Goal: Book appointment/travel/reservation

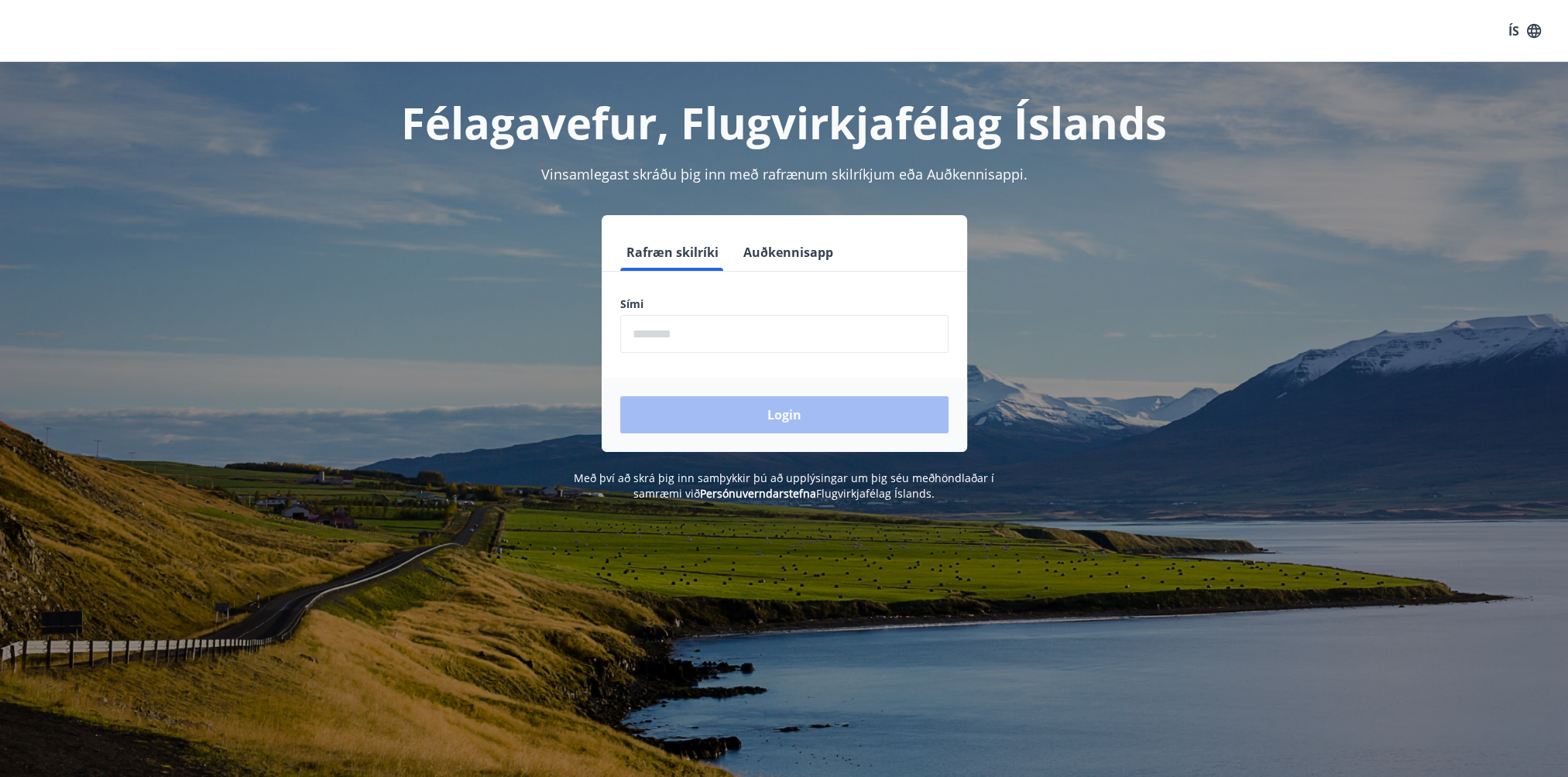
click at [716, 328] on input "phone" at bounding box center [784, 334] width 328 height 38
type input "********"
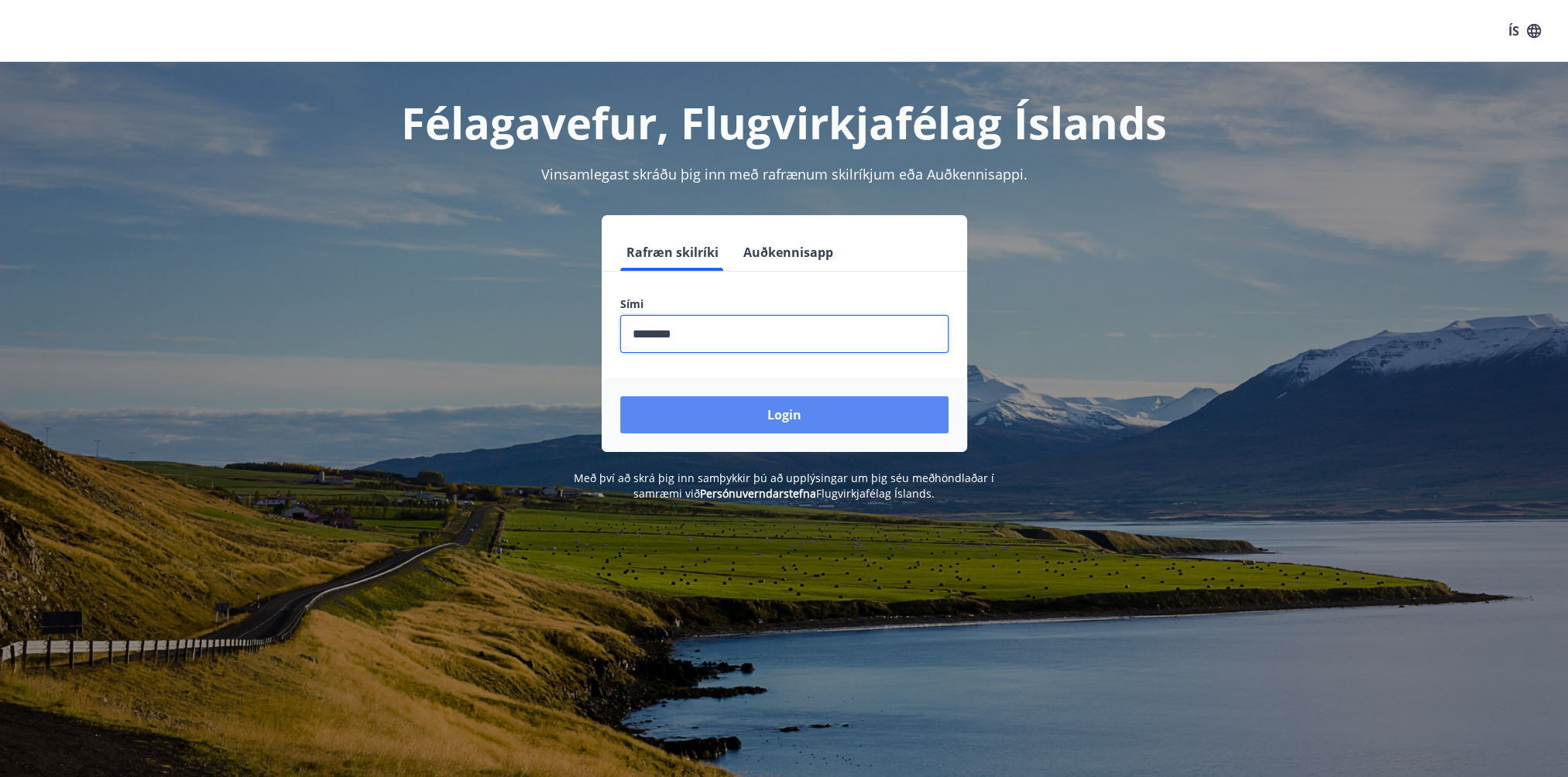
click at [790, 403] on button "Login" at bounding box center [784, 415] width 328 height 37
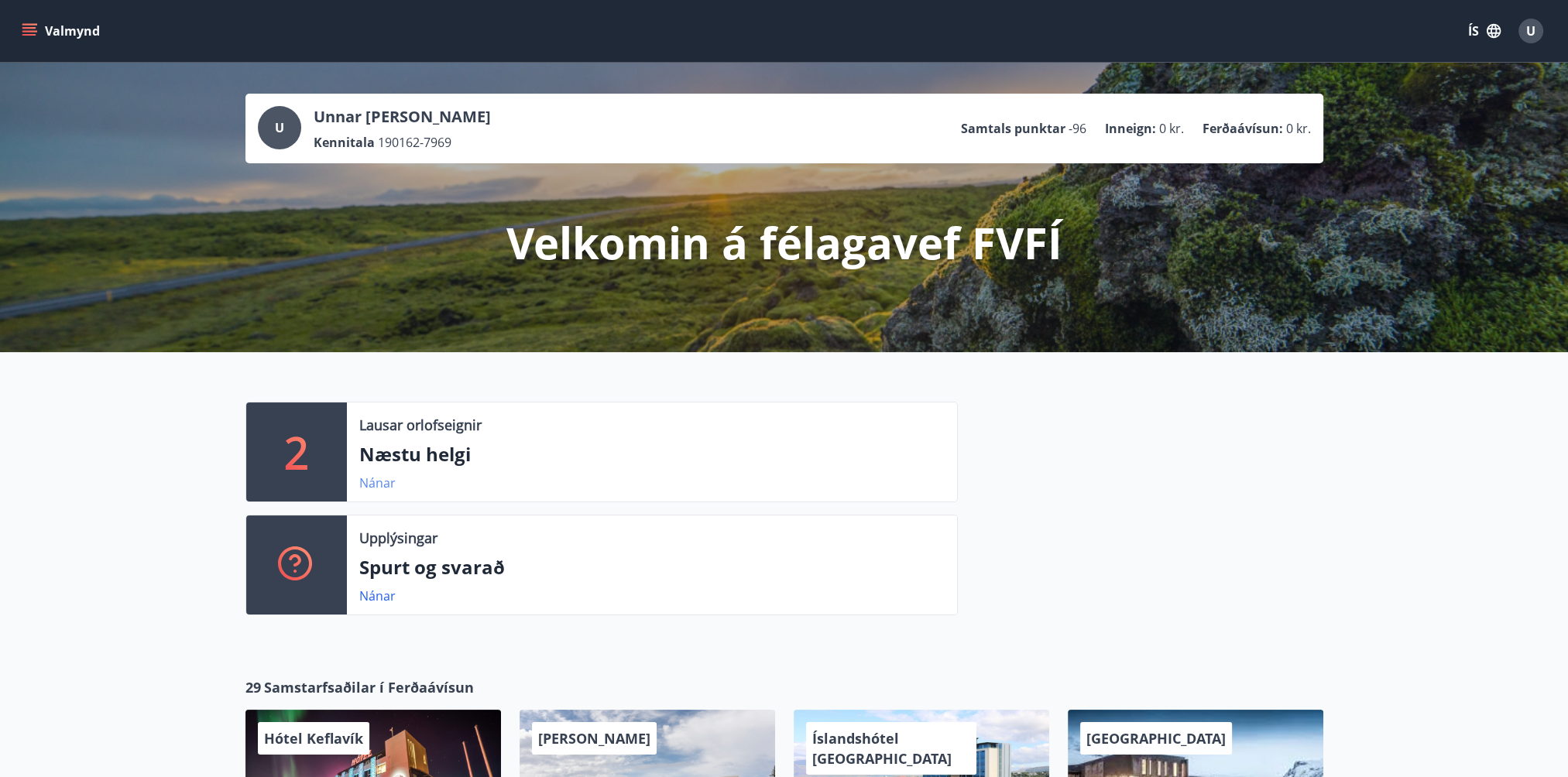
click at [378, 484] on link "Nánar" at bounding box center [378, 483] width 36 height 17
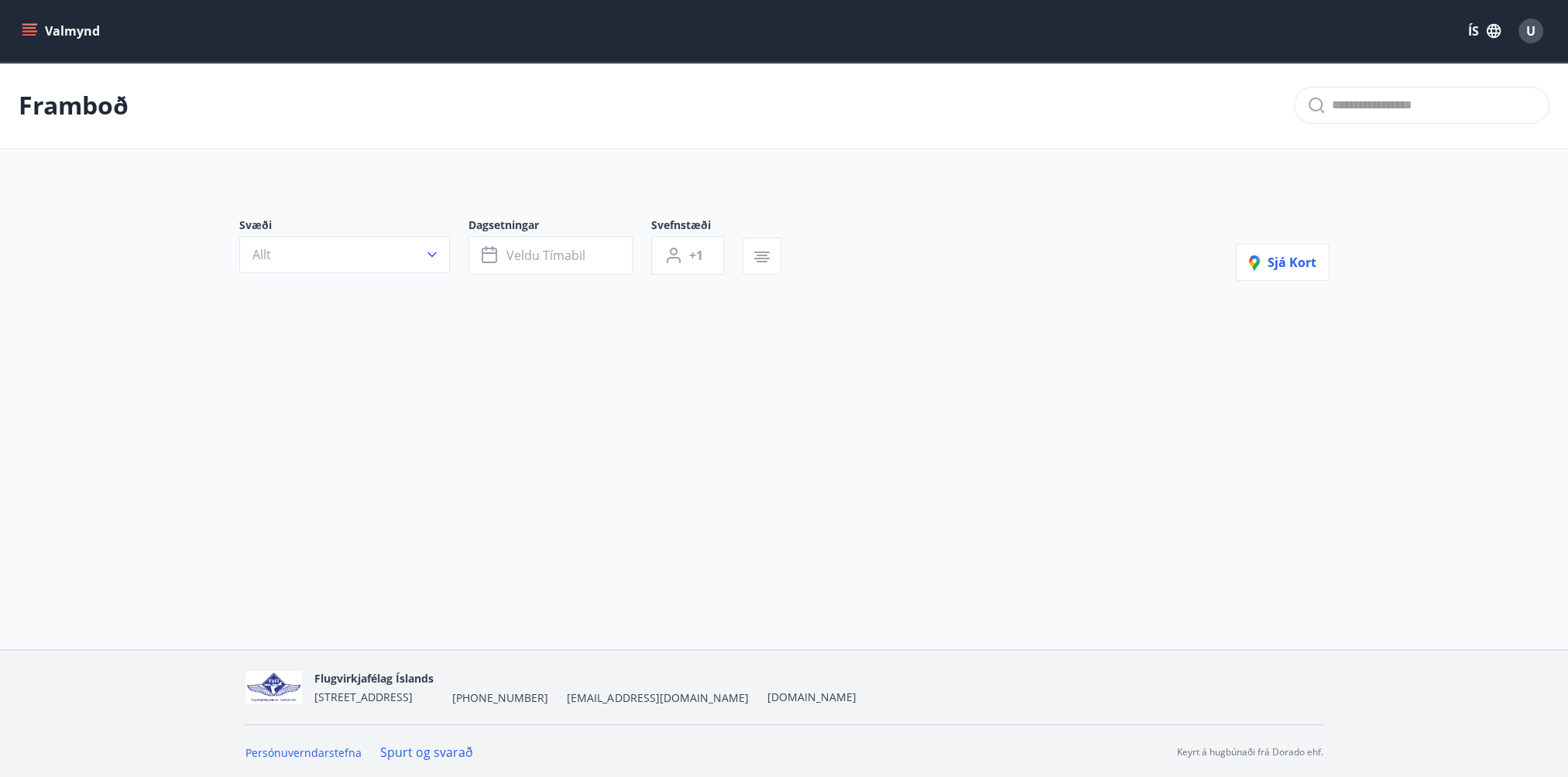
type input "*"
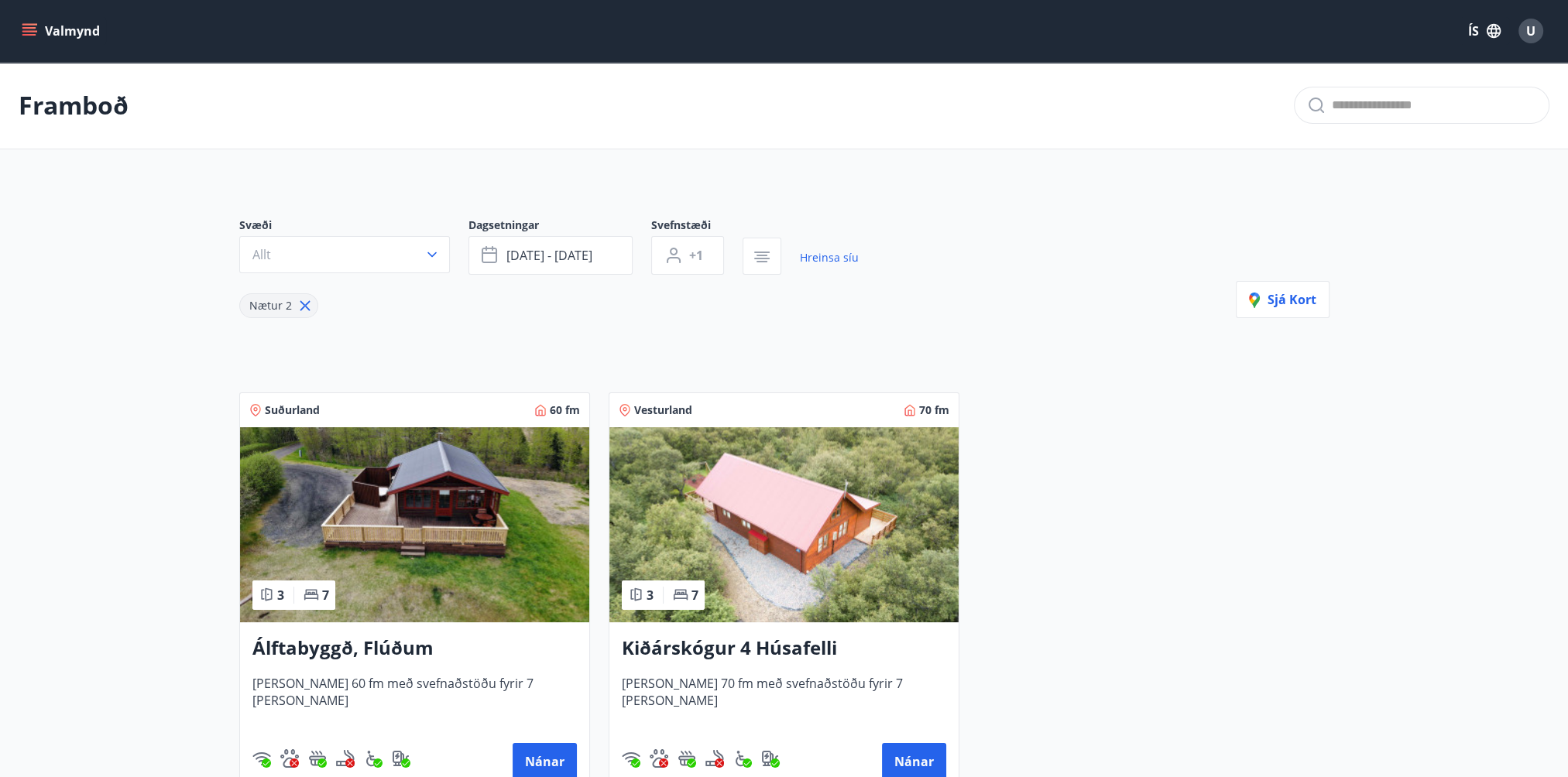
click at [28, 26] on icon "menu" at bounding box center [30, 31] width 16 height 16
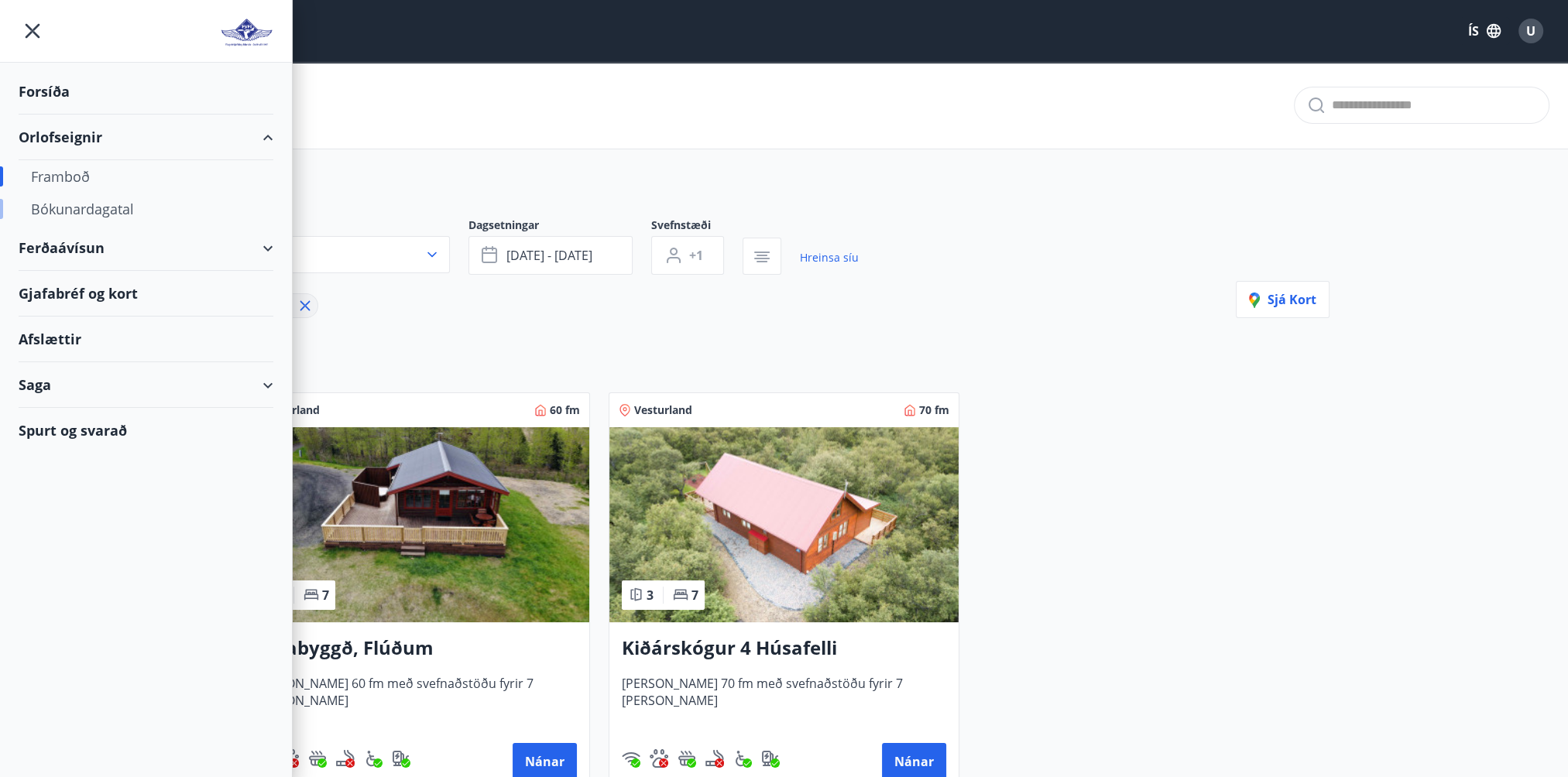
click at [97, 206] on div "Bókunardagatal" at bounding box center [146, 209] width 230 height 32
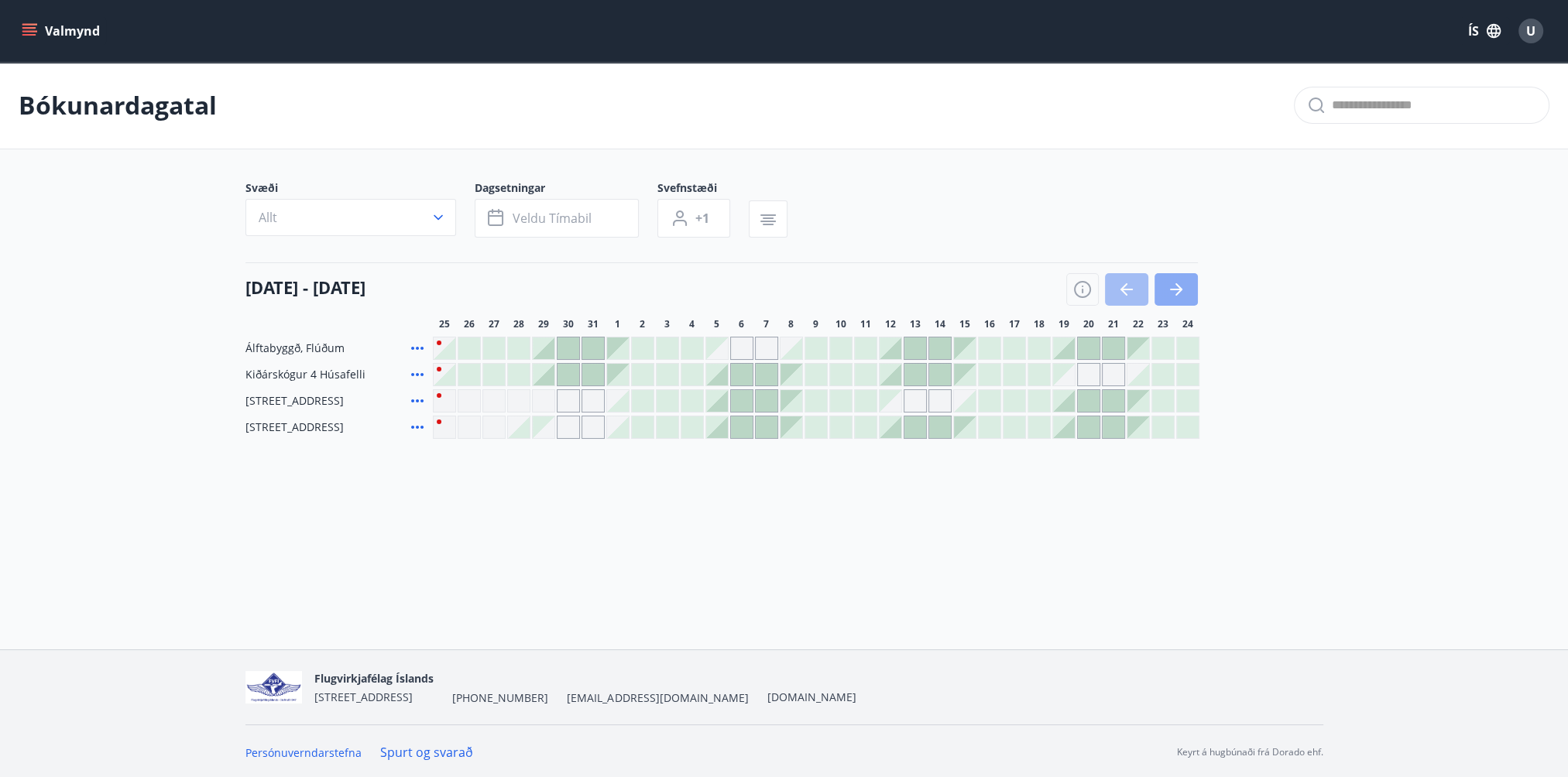
click at [1175, 290] on icon "button" at bounding box center [1176, 290] width 19 height 19
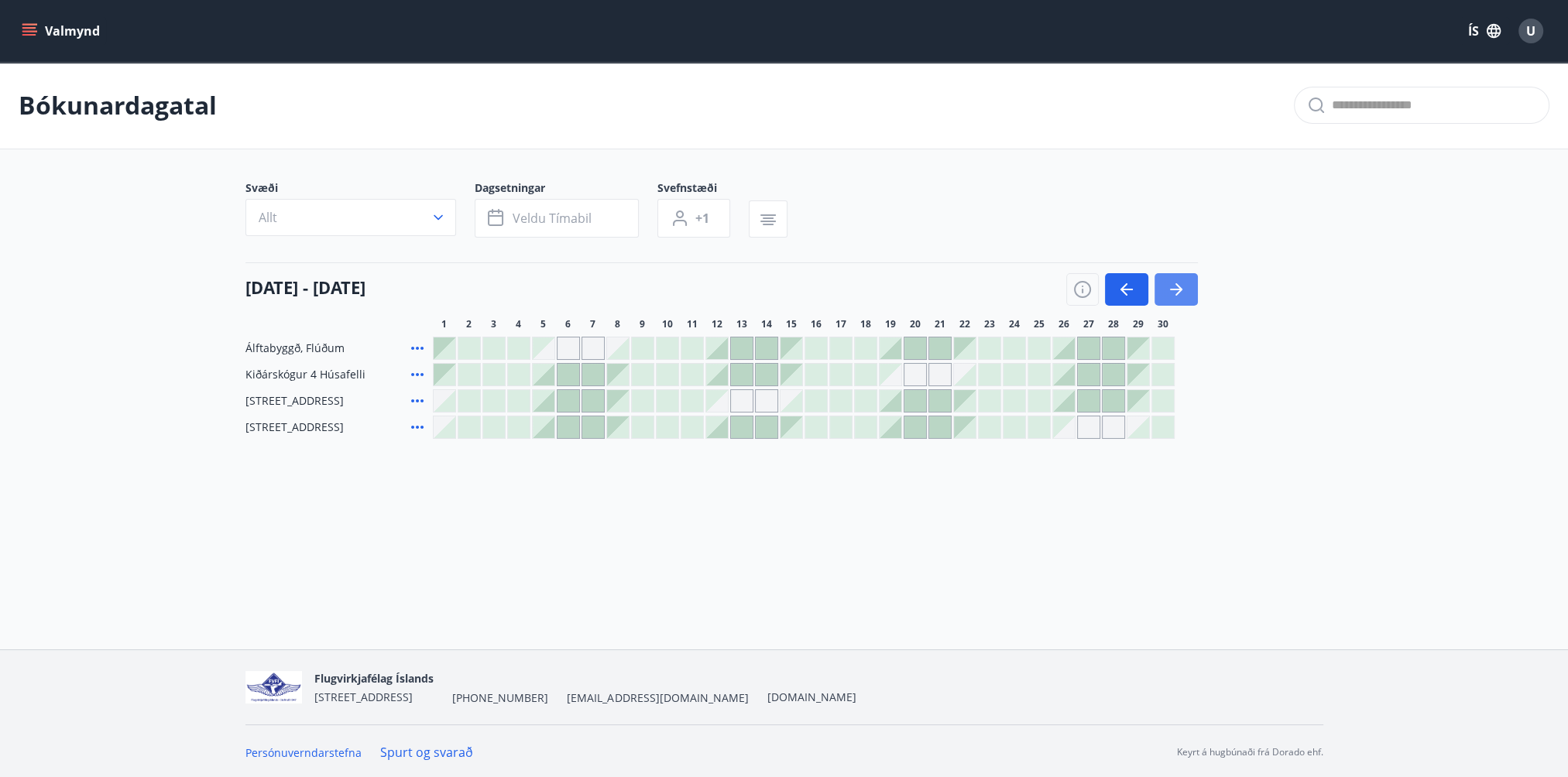
click at [1175, 290] on icon "button" at bounding box center [1176, 290] width 19 height 19
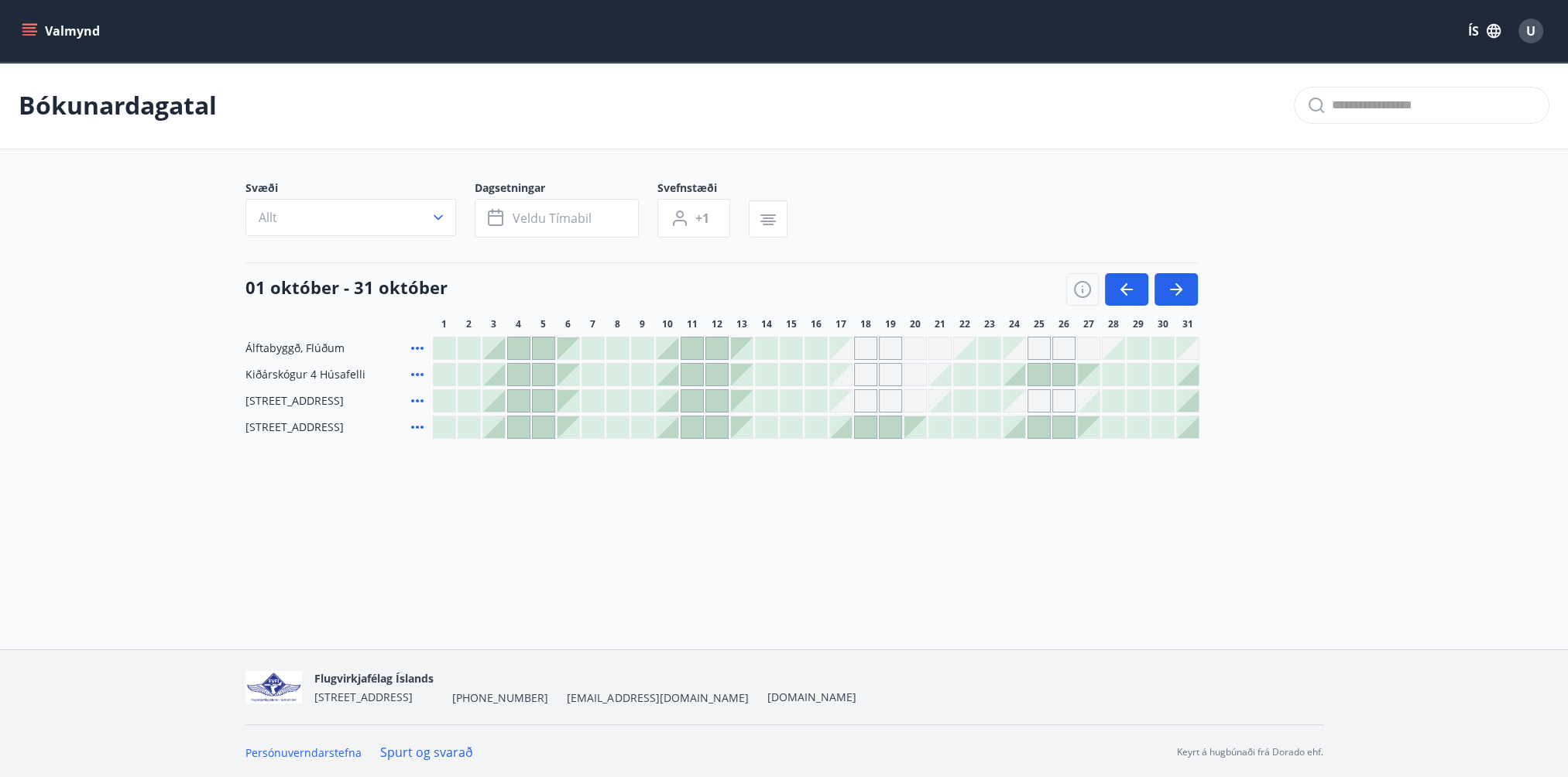
click at [892, 348] on div "Gráir dagar eru ekki bókanlegir" at bounding box center [890, 348] width 23 height 23
click at [917, 348] on div "Gráir dagar eru ekki bókanlegir" at bounding box center [914, 348] width 23 height 23
click at [970, 353] on div at bounding box center [965, 348] width 22 height 22
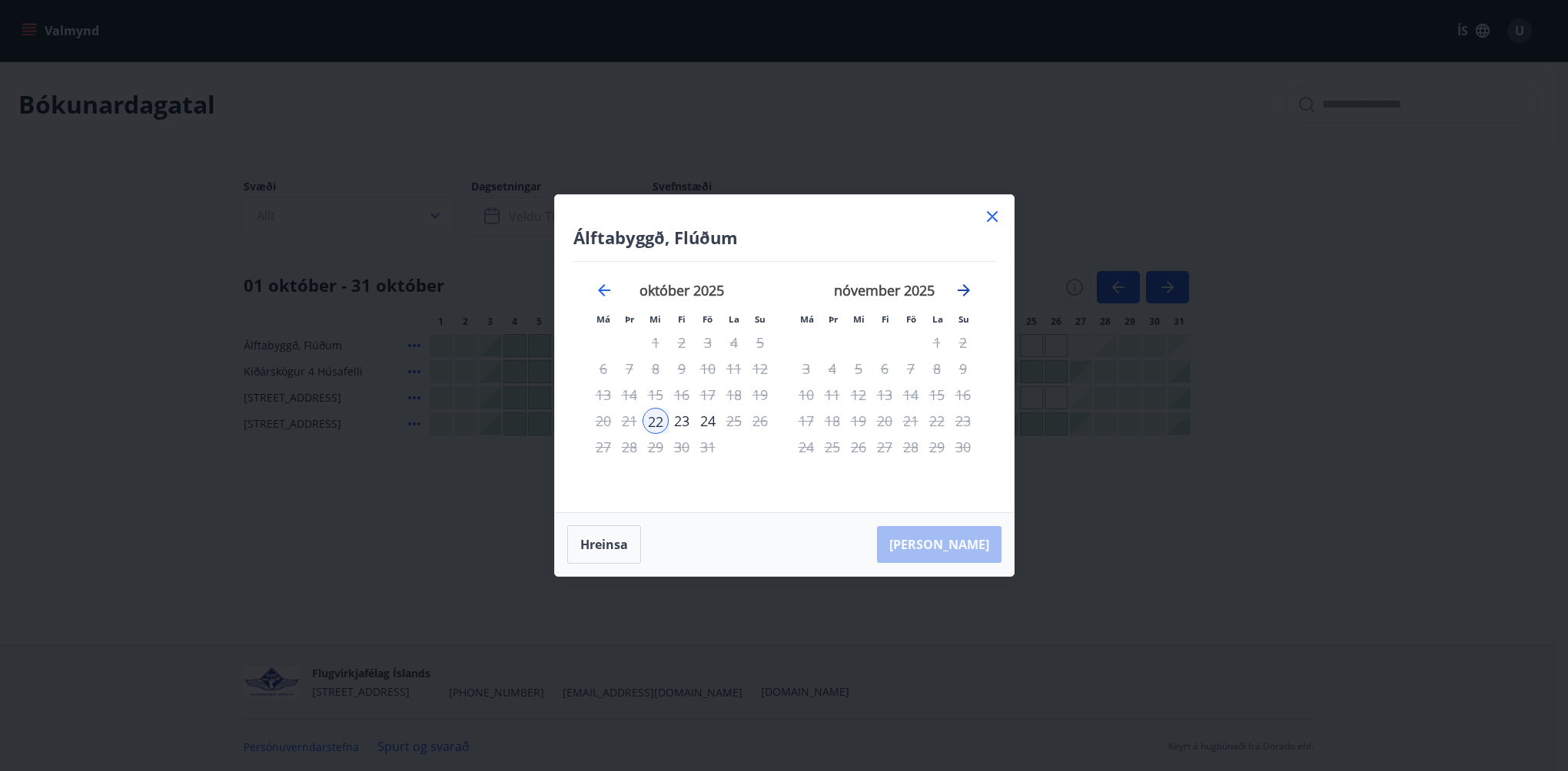
click at [964, 285] on icon "Move forward to switch to the next month." at bounding box center [964, 290] width 13 height 13
click at [937, 344] on div "6" at bounding box center [937, 342] width 26 height 26
click at [960, 344] on div "7" at bounding box center [962, 342] width 26 height 26
click at [962, 293] on icon "Move forward to switch to the next month." at bounding box center [964, 290] width 19 height 19
click at [759, 341] on div "7" at bounding box center [760, 342] width 26 height 26
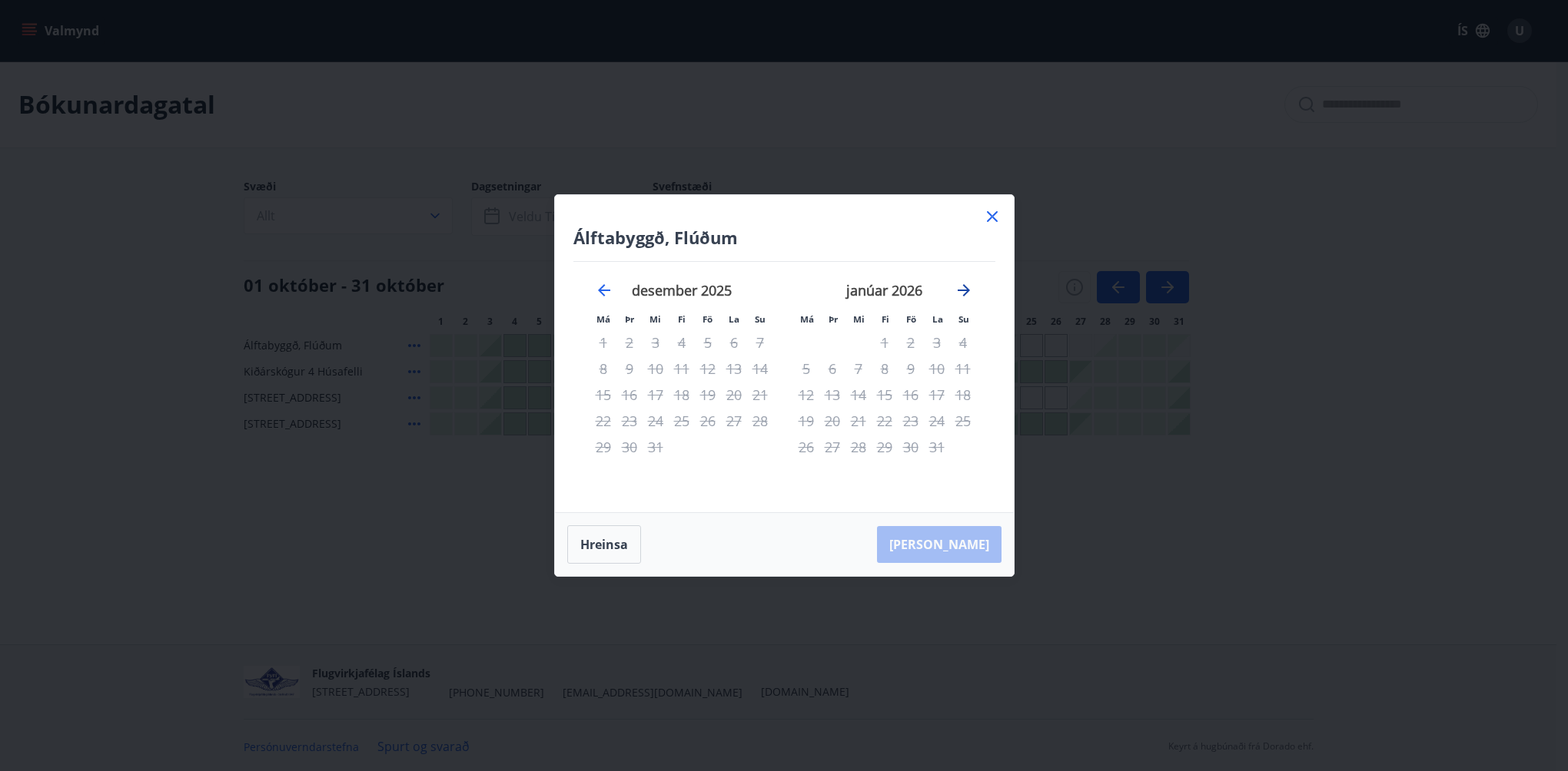
click at [962, 286] on icon "Move forward to switch to the next month." at bounding box center [964, 290] width 19 height 19
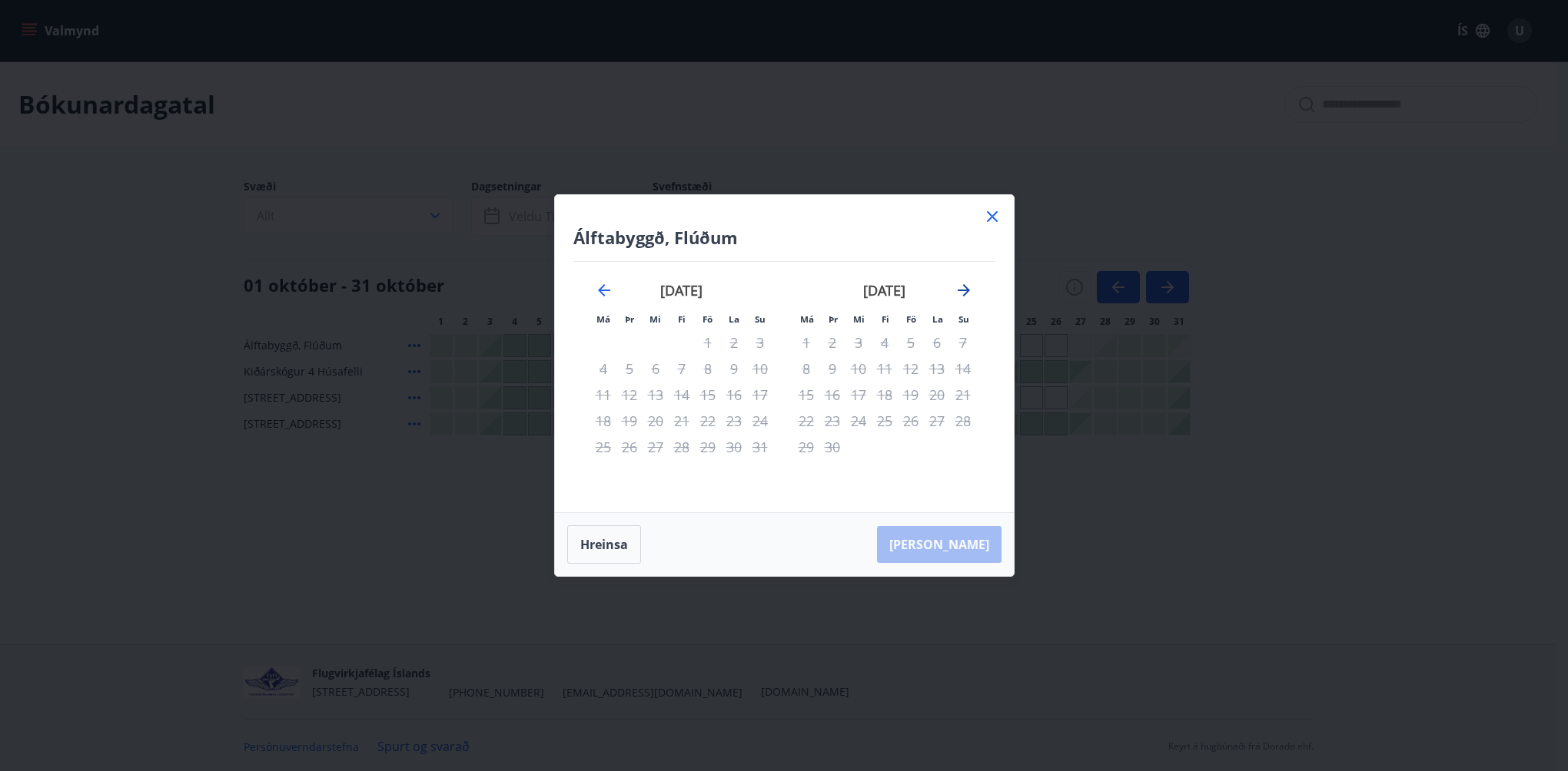
click at [962, 286] on icon "Move forward to switch to the next month." at bounding box center [964, 290] width 19 height 19
click at [984, 212] on icon at bounding box center [992, 217] width 19 height 19
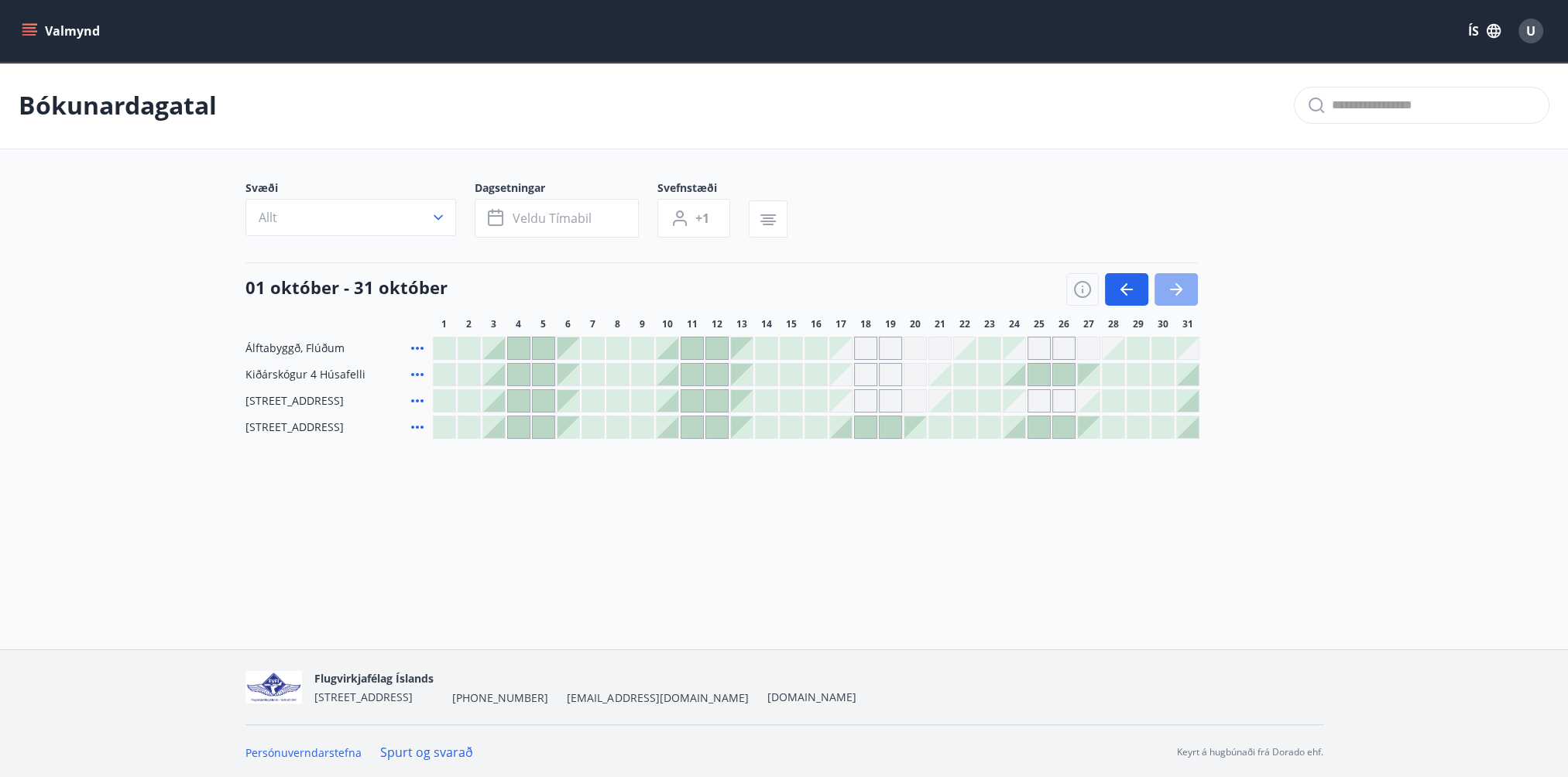
click at [1171, 283] on icon "button" at bounding box center [1176, 290] width 19 height 19
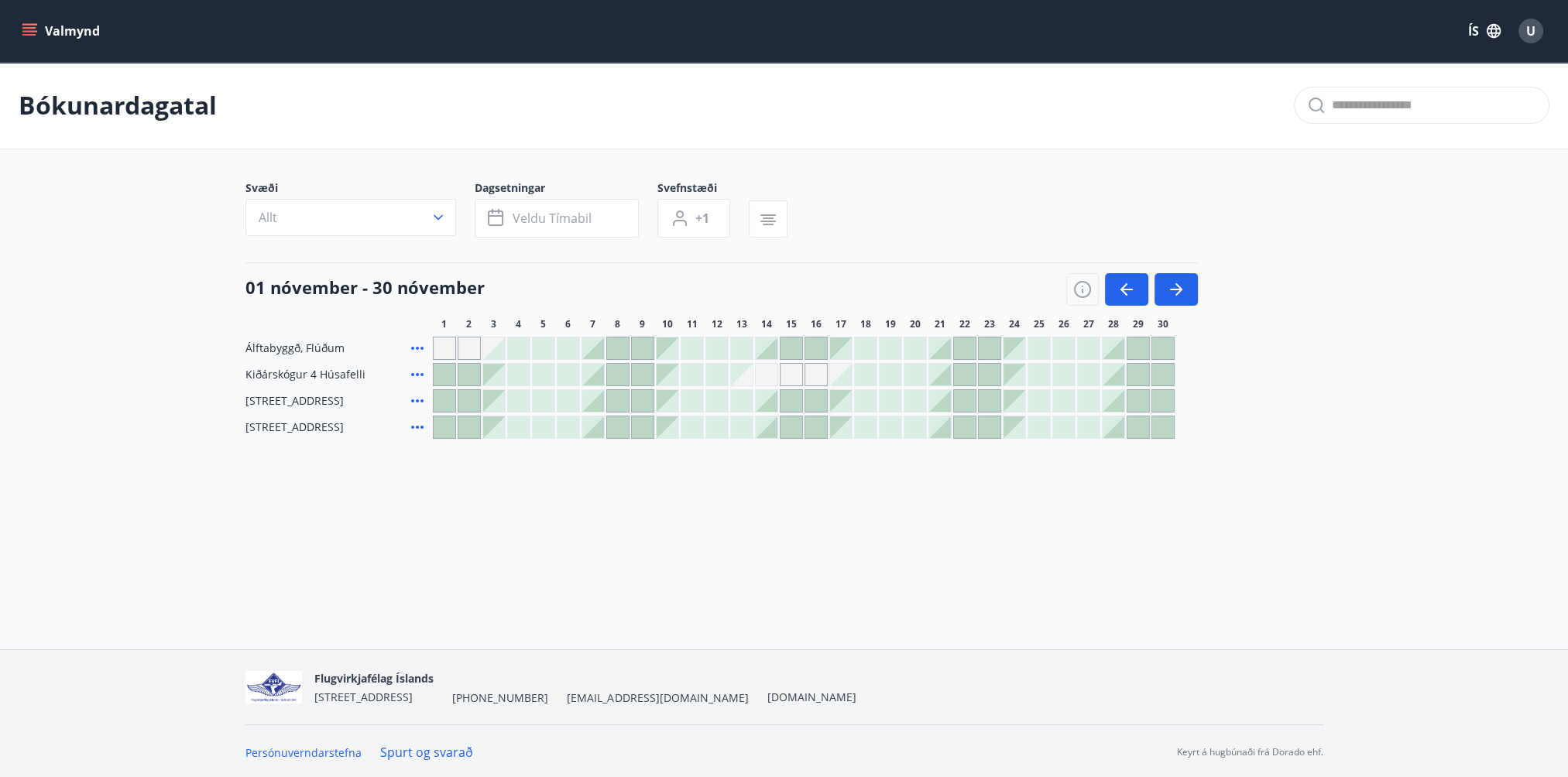
click at [667, 353] on div at bounding box center [668, 348] width 22 height 22
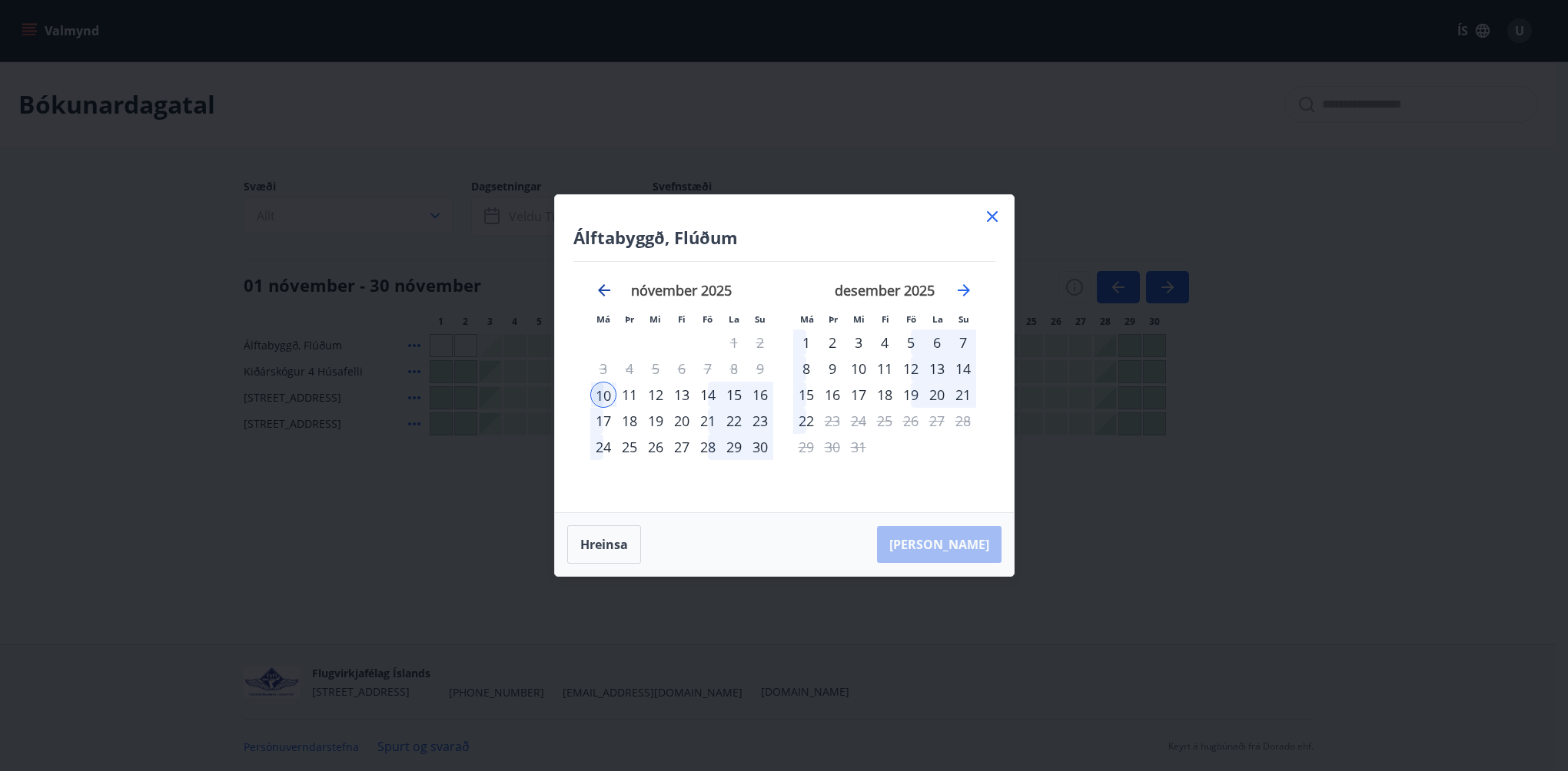
click at [602, 292] on icon "Move backward to switch to the previous month." at bounding box center [604, 290] width 19 height 19
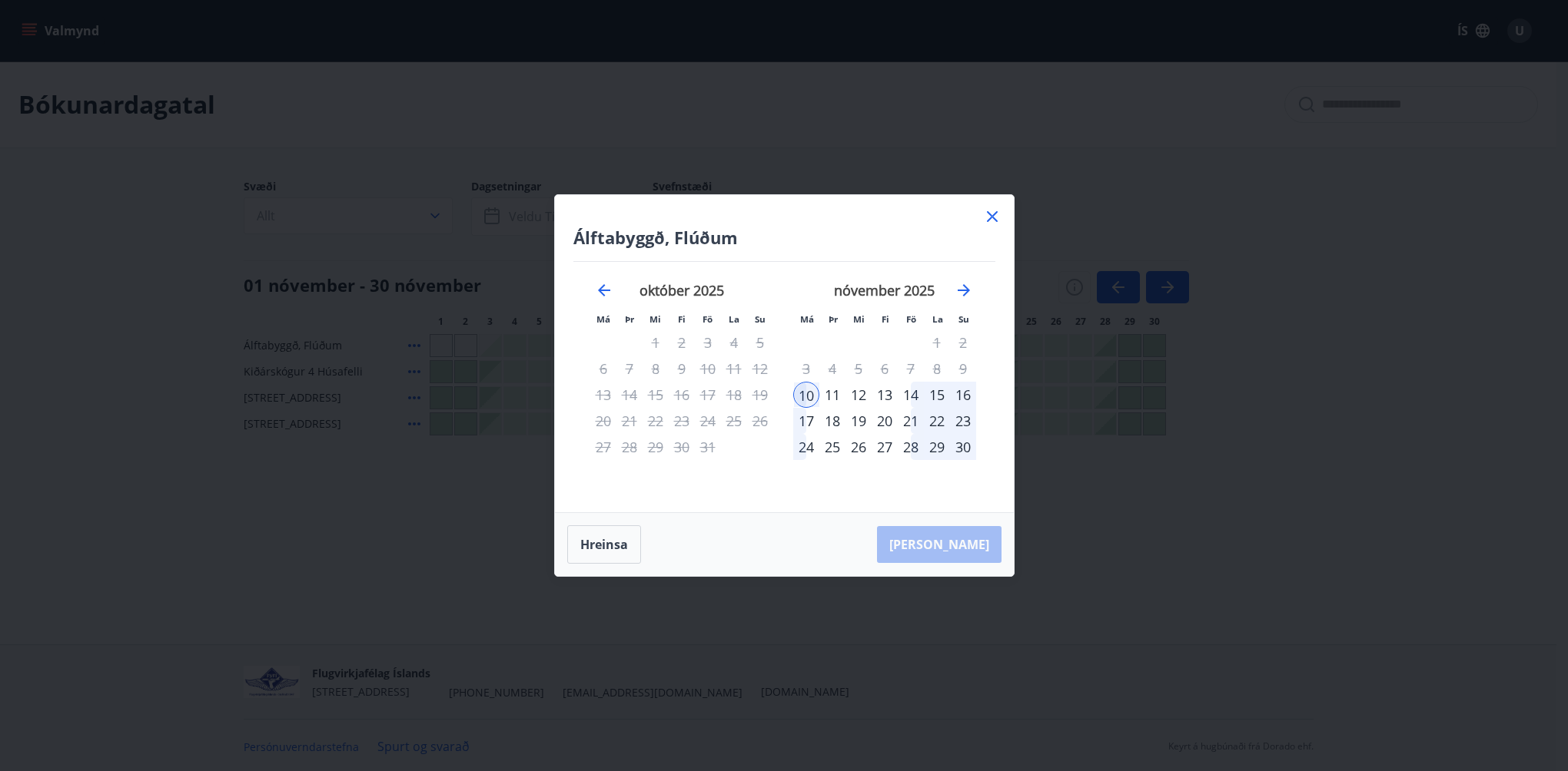
click at [811, 394] on div "10" at bounding box center [806, 394] width 26 height 26
click at [915, 396] on div "14" at bounding box center [910, 394] width 26 height 26
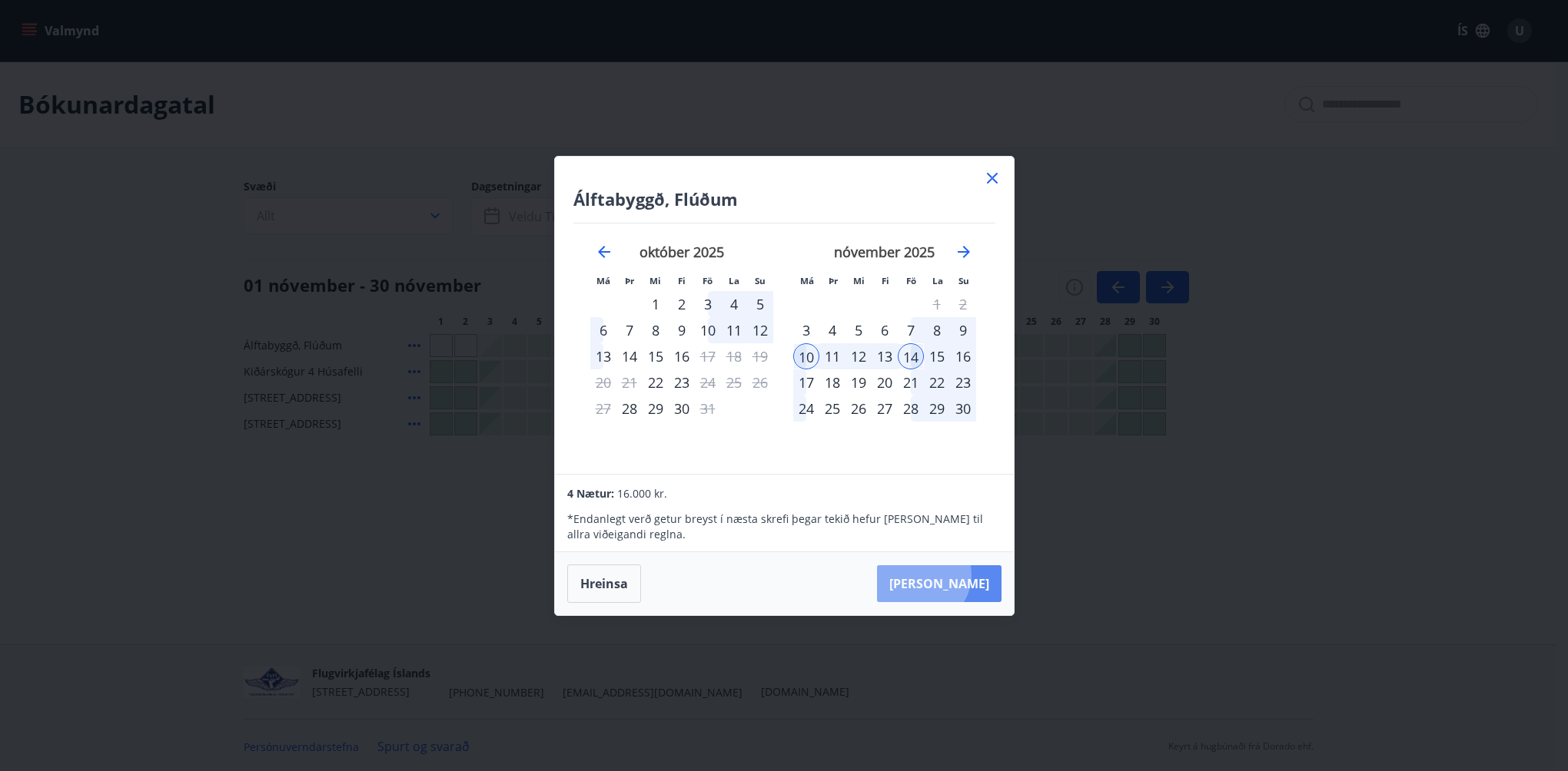
click at [969, 575] on button "Taka Frá" at bounding box center [939, 583] width 124 height 37
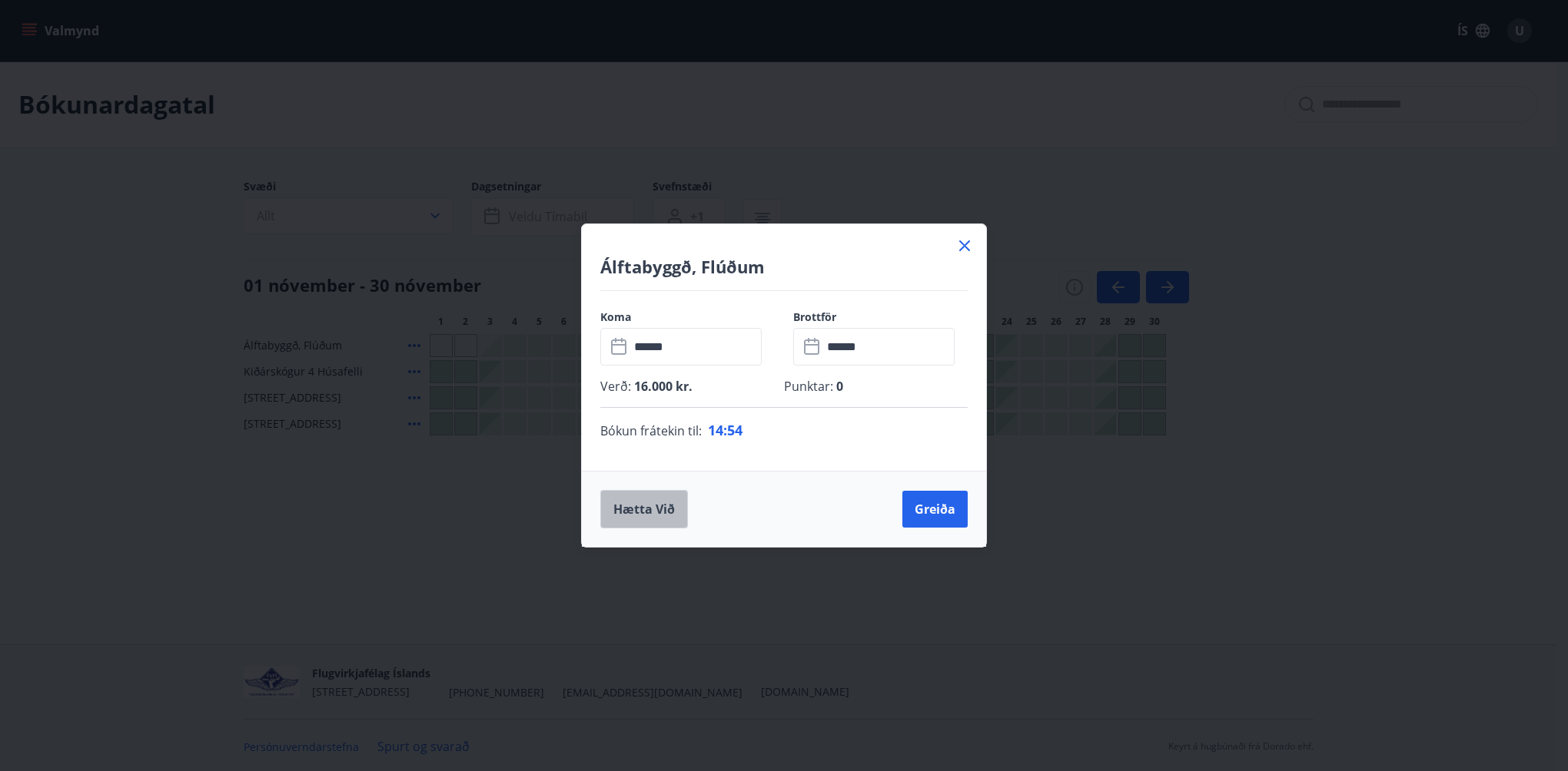
click at [655, 507] on button "Hætta við" at bounding box center [644, 509] width 88 height 38
